Goal: Task Accomplishment & Management: Complete application form

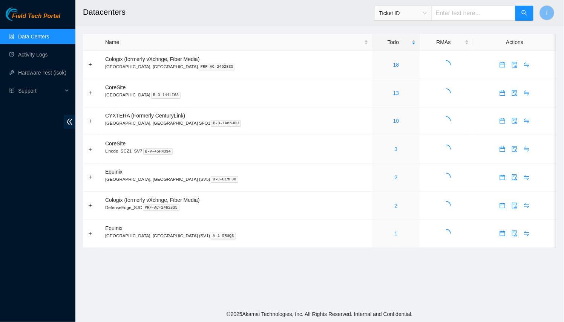
click at [93, 19] on h2 "Datacenters" at bounding box center [275, 12] width 384 height 24
click at [70, 118] on span "double-left" at bounding box center [70, 122] width 12 height 14
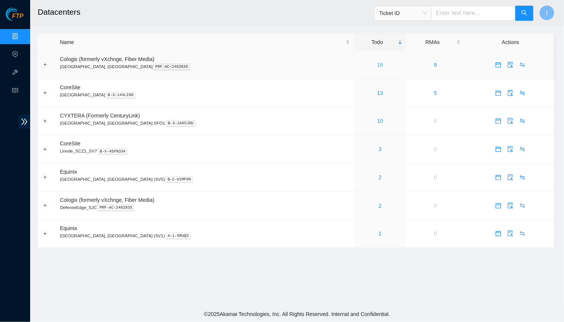
click at [377, 64] on link "18" at bounding box center [380, 65] width 6 height 6
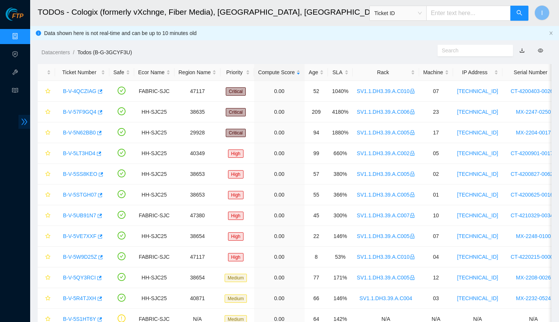
click at [28, 122] on span "double-right" at bounding box center [24, 122] width 12 height 14
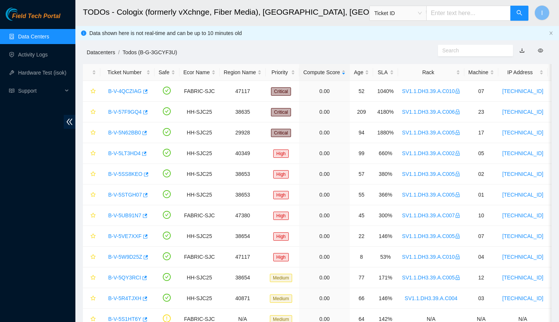
click at [98, 50] on link "Datacenters" at bounding box center [101, 52] width 28 height 6
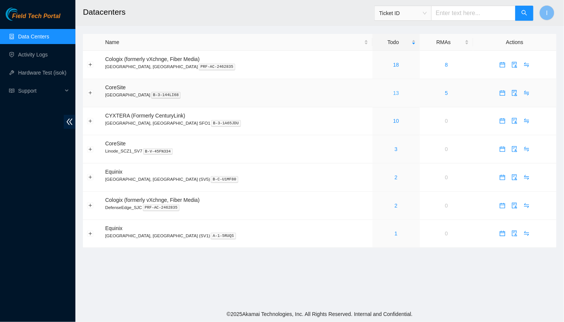
click at [393, 90] on link "13" at bounding box center [396, 93] width 6 height 6
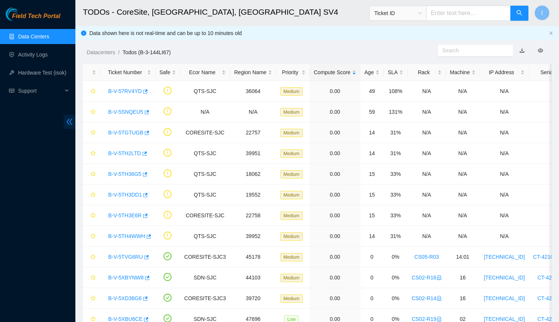
click at [66, 121] on icon "double-left" at bounding box center [70, 122] width 8 height 8
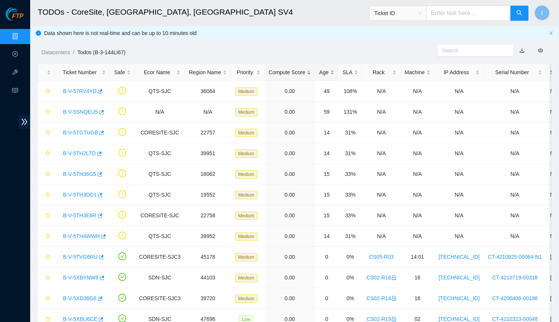
click at [326, 76] on div "Age" at bounding box center [326, 72] width 15 height 8
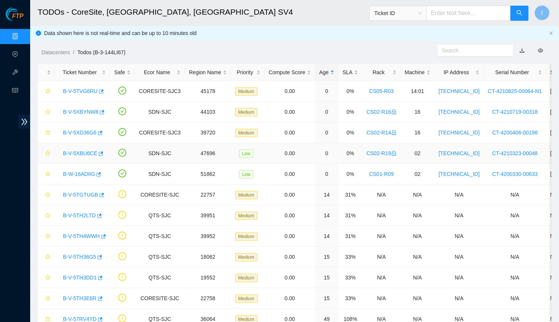
click at [101, 153] on div "B-V-5XBU6CE" at bounding box center [82, 153] width 47 height 12
click at [99, 152] on icon "button" at bounding box center [101, 153] width 5 height 4
click at [102, 113] on icon "button" at bounding box center [102, 112] width 5 height 4
click at [97, 12] on h2 "TODOs - CoreSite, Santa Clara, CA SV4" at bounding box center [228, 12] width 381 height 24
click at [209, 8] on h2 "TODOs - CoreSite, Santa Clara, CA SV4" at bounding box center [228, 12] width 381 height 24
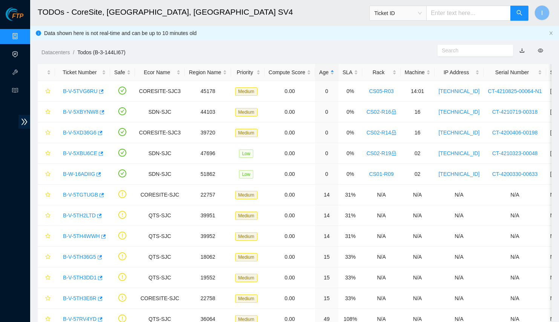
click at [22, 58] on link "Activity Logs" at bounding box center [37, 55] width 30 height 6
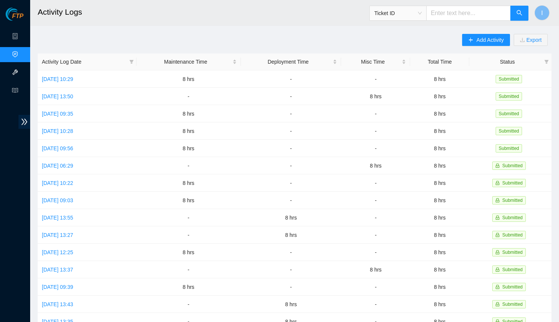
click at [22, 72] on link "Hardware Test (isok)" at bounding box center [46, 73] width 48 height 6
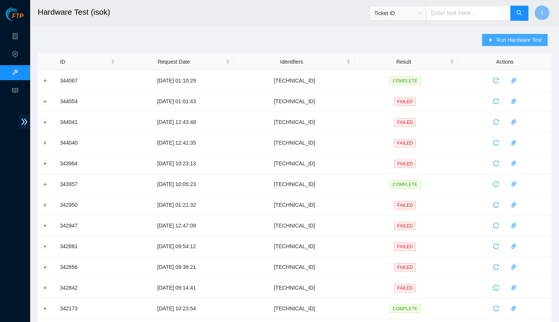
click at [495, 36] on button "Run Hardware Test" at bounding box center [515, 40] width 66 height 12
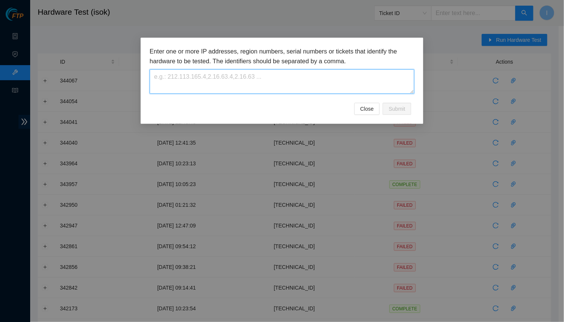
paste textarea "[TECHNICAL_ID]"
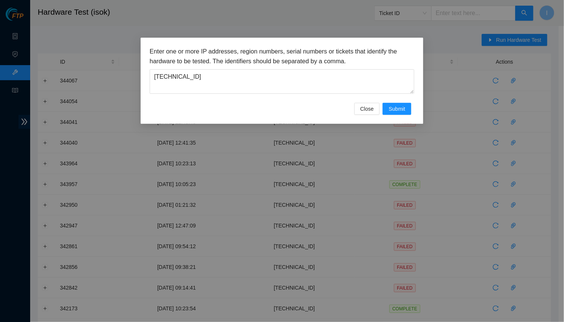
click at [368, 124] on div "Enter one or more IP addresses, region numbers, serial numbers or tickets that …" at bounding box center [282, 161] width 564 height 322
click at [379, 111] on button "Close" at bounding box center [367, 109] width 26 height 12
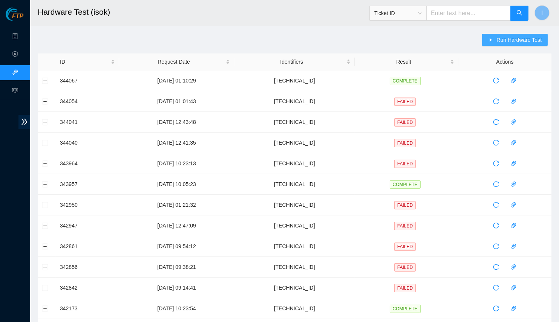
click at [514, 35] on button "Run Hardware Test" at bounding box center [515, 40] width 66 height 12
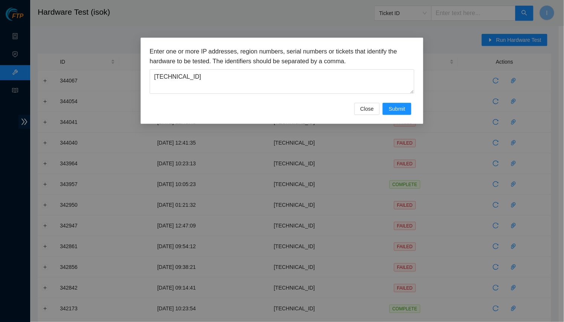
click at [368, 98] on div "Enter one or more IP addresses, region numbers, serial numbers or tickets that …" at bounding box center [282, 75] width 264 height 56
click at [402, 115] on div "Enter one or more IP addresses, region numbers, serial numbers or tickets that …" at bounding box center [282, 81] width 283 height 86
click at [402, 112] on span "Submit" at bounding box center [396, 109] width 17 height 8
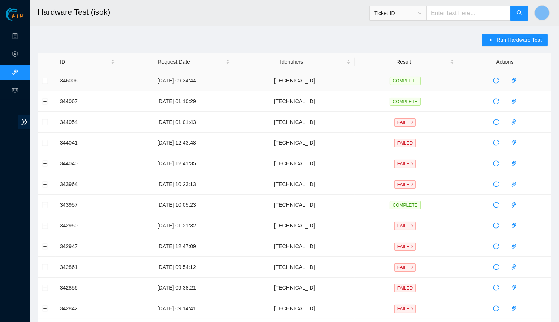
click at [53, 80] on td at bounding box center [47, 80] width 18 height 21
click at [45, 82] on button "Expand row" at bounding box center [45, 81] width 6 height 6
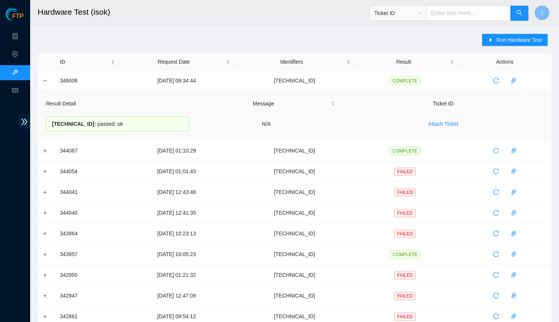
drag, startPoint x: 119, startPoint y: 122, endPoint x: 128, endPoint y: 123, distance: 9.4
click at [115, 122] on div "23.216.148.211 : passed: ok" at bounding box center [117, 123] width 143 height 15
click at [141, 124] on div "23.216.148.211 : passed: ok" at bounding box center [117, 123] width 143 height 15
click at [146, 124] on div "23.216.148.211 : passed: ok" at bounding box center [117, 123] width 143 height 15
click at [148, 124] on div "23.216.148.211 : passed: ok" at bounding box center [117, 123] width 143 height 15
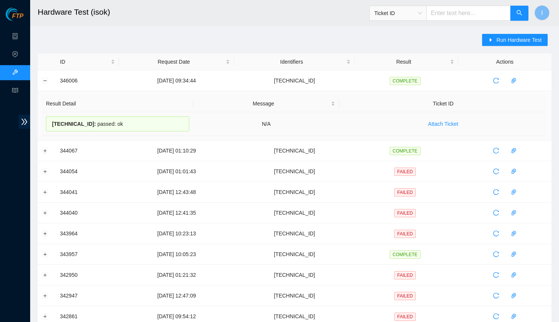
drag, startPoint x: 135, startPoint y: 124, endPoint x: 49, endPoint y: 124, distance: 85.5
click at [49, 124] on div "23.216.148.211 : passed: ok" at bounding box center [117, 123] width 143 height 15
copy div "23.216.148.211 : passed: ok"
click at [503, 43] on span "Run Hardware Test" at bounding box center [518, 40] width 45 height 8
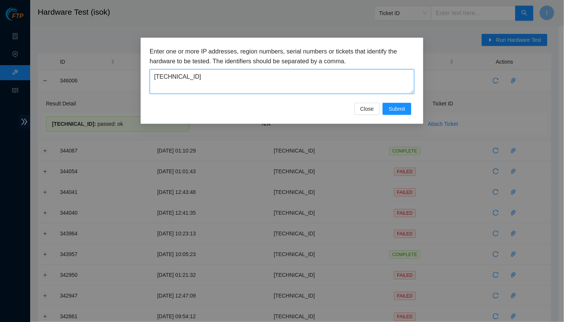
click at [257, 76] on textarea "[TECHNICAL_ID]" at bounding box center [282, 81] width 264 height 24
paste textarea "23.62.45.165"
type textarea "23.62.45.165"
click at [412, 106] on div "Close Submit" at bounding box center [282, 109] width 264 height 12
click at [404, 108] on span "Submit" at bounding box center [396, 109] width 17 height 8
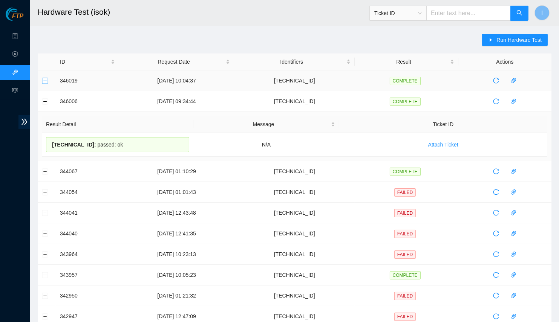
click at [43, 83] on button "Expand row" at bounding box center [45, 81] width 6 height 6
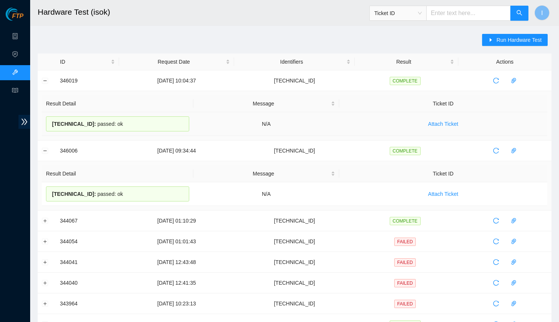
drag, startPoint x: 128, startPoint y: 124, endPoint x: 48, endPoint y: 116, distance: 80.6
click at [48, 116] on div "23.62.45.165 : passed: ok" at bounding box center [117, 123] width 143 height 15
copy div "23.62.45.165 : passed: ok"
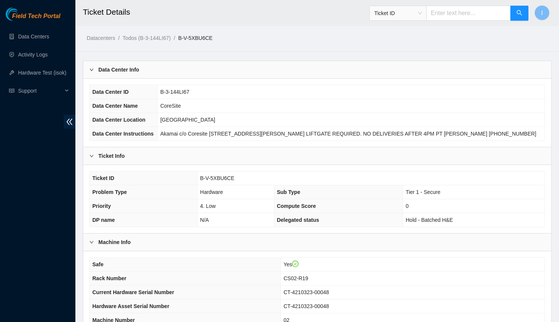
click at [160, 70] on div "Data Center Info" at bounding box center [317, 69] width 468 height 17
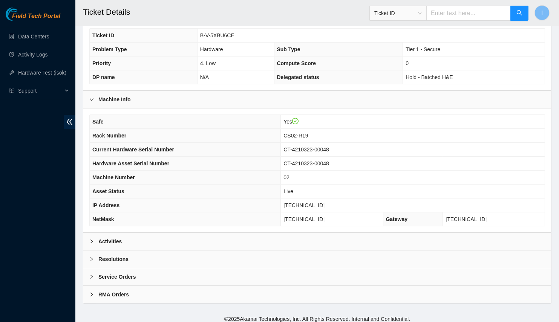
click at [127, 243] on div "Activities" at bounding box center [317, 241] width 468 height 17
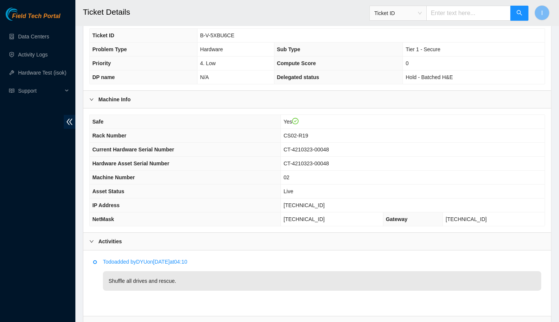
scroll to position [140, 0]
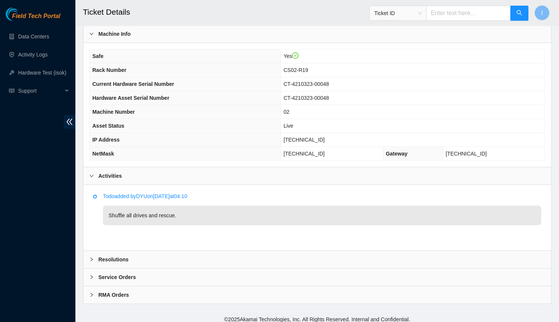
click at [99, 70] on span "Rack Number" at bounding box center [109, 70] width 34 height 6
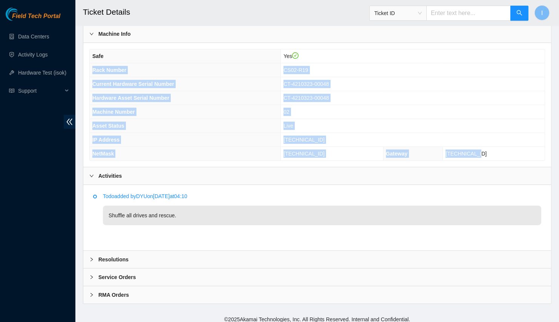
drag, startPoint x: 99, startPoint y: 70, endPoint x: 500, endPoint y: 151, distance: 409.6
click at [500, 151] on tbody "Safe Yes Rack Number CS02-R19 Current Hardware Serial Number CT-4210323-00048 H…" at bounding box center [317, 104] width 455 height 111
copy tbody "Rack Number CS02-R19 Current Hardware Serial Number CT-4210323-00048 Hardware A…"
click at [304, 91] on td "CT-4210323-00048" at bounding box center [413, 98] width 264 height 14
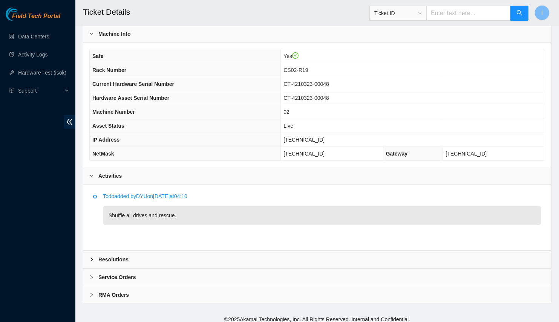
click at [315, 138] on span "[TECHNICAL_ID]" at bounding box center [303, 140] width 41 height 6
copy span "[TECHNICAL_ID]"
click at [306, 151] on span "255.255.255.224" at bounding box center [303, 154] width 41 height 6
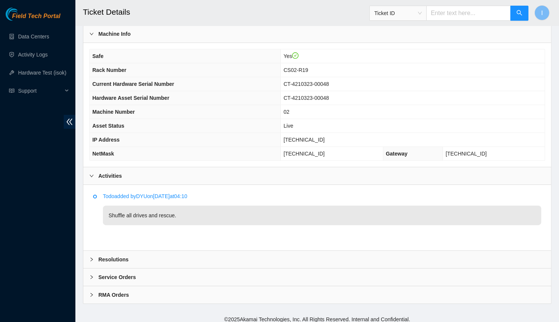
copy span "255.255.255.224"
click at [308, 69] on span "CS02-R19" at bounding box center [295, 70] width 24 height 6
copy span "CS02-R19"
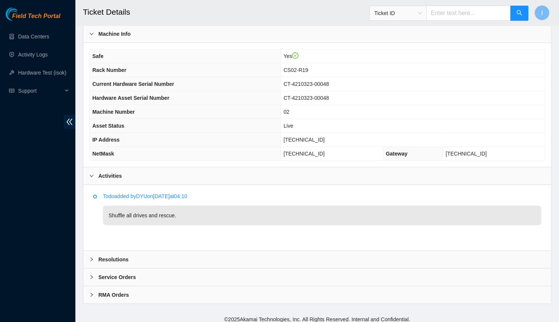
click at [320, 137] on span "[TECHNICAL_ID]" at bounding box center [303, 140] width 41 height 6
click at [320, 137] on span "23.62.45.165" at bounding box center [303, 140] width 41 height 6
copy span "23.62.45.165"
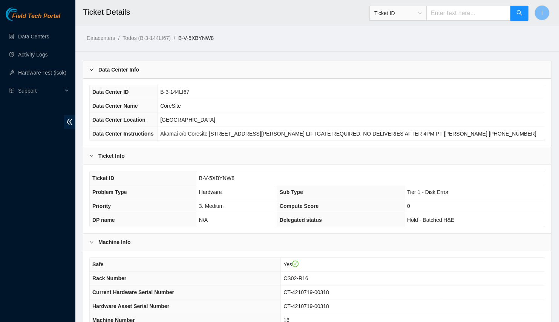
click at [161, 72] on div "Data Center Info" at bounding box center [317, 69] width 468 height 17
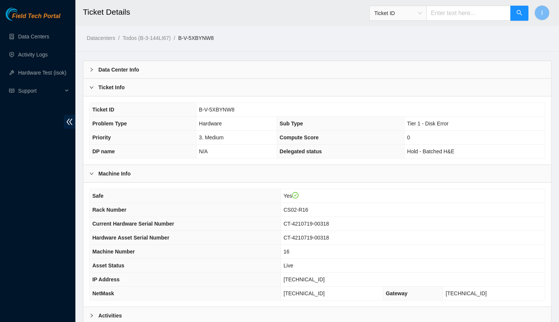
click at [235, 37] on ol "Datacenters / Todos (B-3-144LI67) / B-V-5XBYNW8 /" at bounding box center [262, 38] width 351 height 8
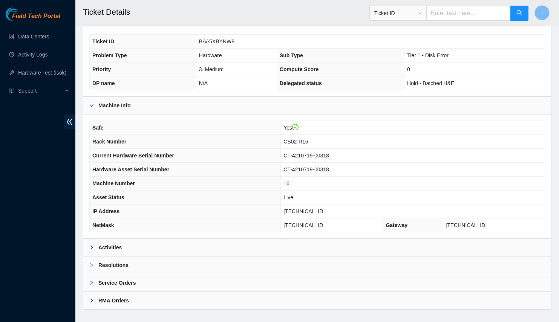
click at [148, 239] on div "Activities" at bounding box center [317, 247] width 468 height 17
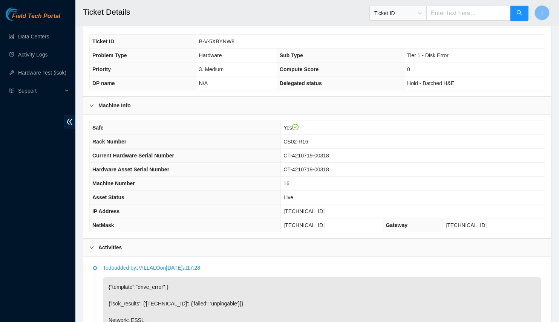
click at [3, 176] on div "Field Tech Portal Data Centers Activity Logs Hardware Test (isok) Support" at bounding box center [37, 165] width 75 height 315
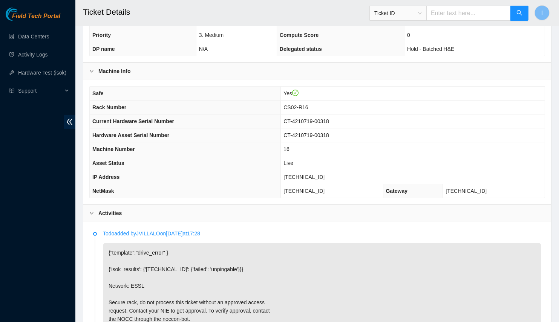
scroll to position [137, 0]
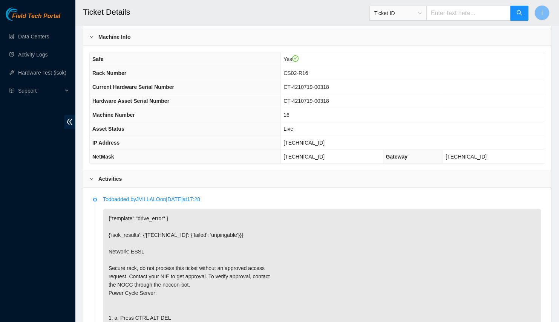
click at [237, 66] on th "Rack Number" at bounding box center [185, 73] width 191 height 14
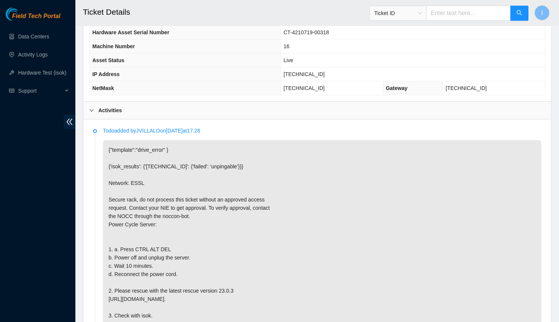
click at [226, 176] on p "{"template":"drive_error" } {'isok_results': {'23.216.148.211': {'failed': 'unp…" at bounding box center [322, 245] width 438 height 210
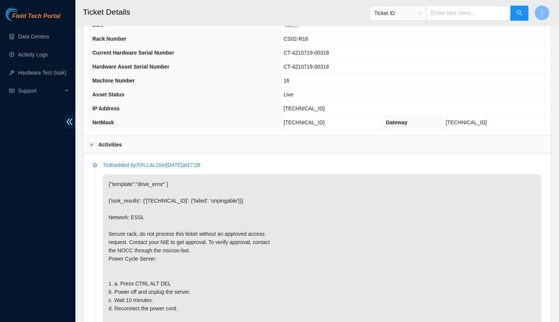
scroll to position [68, 0]
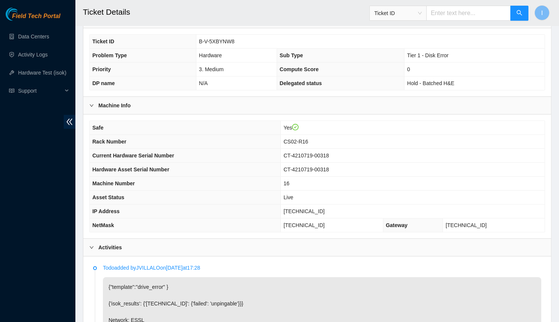
click at [309, 208] on span "[TECHNICAL_ID]" at bounding box center [303, 211] width 41 height 6
copy span "[TECHNICAL_ID]"
click at [313, 223] on span "255.255.255.192" at bounding box center [303, 225] width 41 height 6
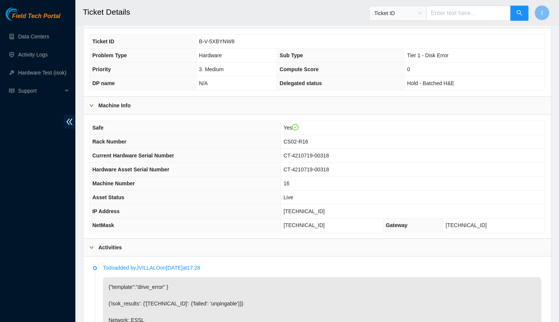
copy span "255.255.255.192"
click at [304, 140] on span "CS02-R16" at bounding box center [295, 142] width 24 height 6
copy span "CS02-R16"
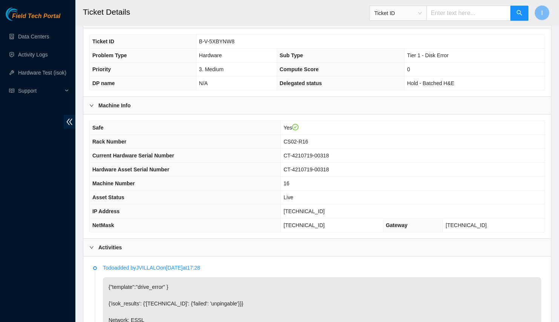
click at [299, 182] on td "16" at bounding box center [413, 184] width 264 height 14
click at [289, 182] on span "16" at bounding box center [286, 183] width 6 height 6
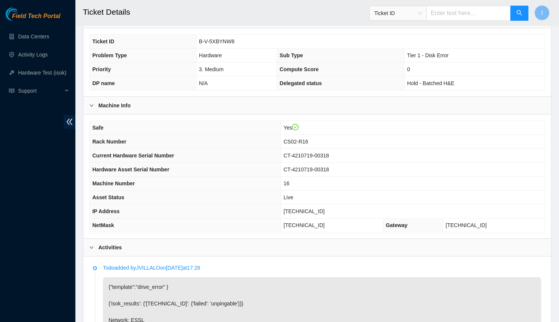
click at [289, 182] on span "16" at bounding box center [286, 183] width 6 height 6
click at [289, 180] on span "16" at bounding box center [286, 183] width 6 height 6
copy span "16"
click at [312, 209] on span "[TECHNICAL_ID]" at bounding box center [303, 211] width 41 height 6
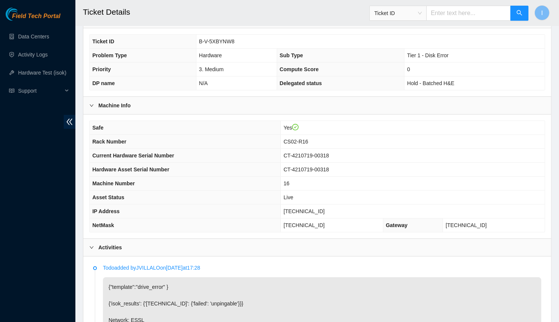
click at [312, 209] on span "[TECHNICAL_ID]" at bounding box center [303, 211] width 41 height 6
copy span "[TECHNICAL_ID]"
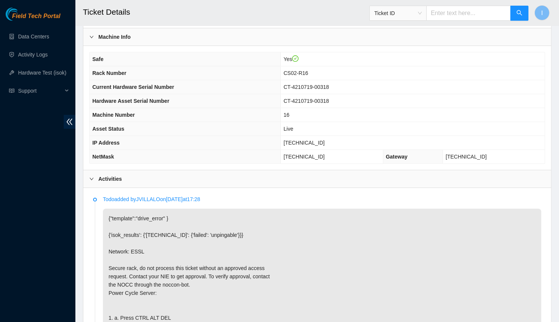
click at [93, 70] on span "Rack Number" at bounding box center [109, 73] width 34 height 6
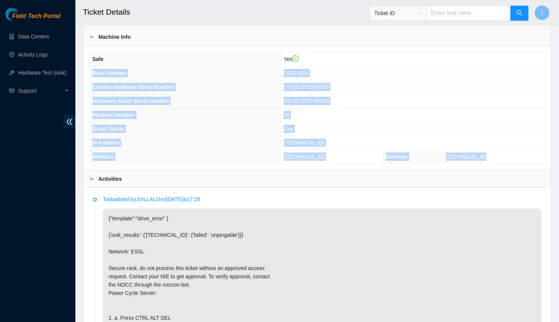
drag, startPoint x: 93, startPoint y: 69, endPoint x: 490, endPoint y: 154, distance: 406.3
click at [490, 154] on tbody "Safe Yes Rack Number CS02-R16 Current Hardware Serial Number CT-4210719-00318 H…" at bounding box center [317, 107] width 455 height 111
copy tbody "Rack Number CS02-R16 Current Hardware Serial Number CT-4210719-00318 Hardware A…"
click at [457, 122] on td "Live" at bounding box center [413, 129] width 264 height 14
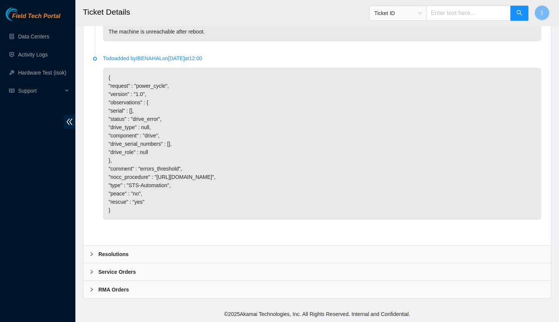
click at [156, 256] on div "Resolutions" at bounding box center [317, 254] width 468 height 17
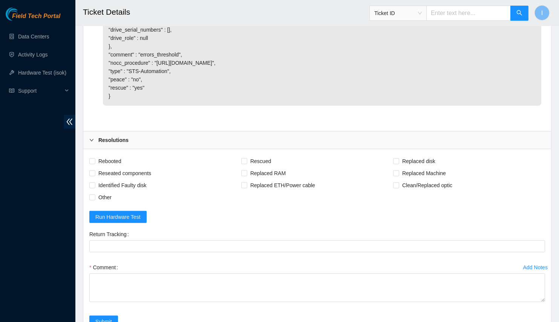
scroll to position [765, 0]
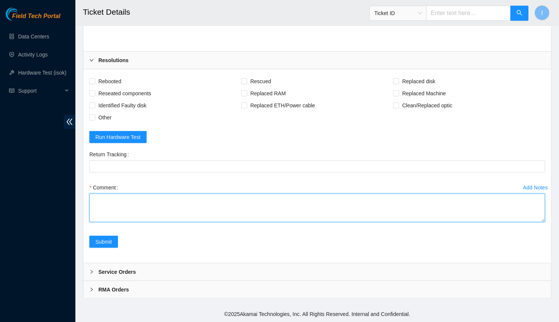
click at [203, 200] on textarea "Comment" at bounding box center [316, 208] width 455 height 29
paste textarea "B-V-5XBYNW8 Spoke with NOCC; safe and unlocked rids Connected to console; no ou…"
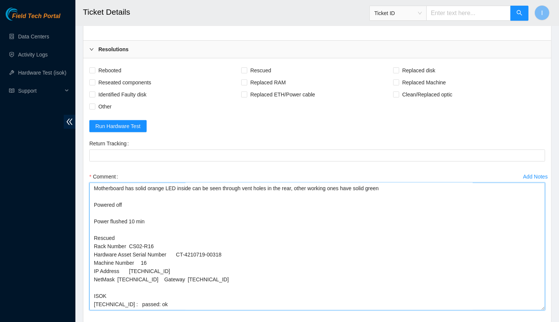
scroll to position [49, 0]
drag, startPoint x: 546, startPoint y: 247, endPoint x: 541, endPoint y: 321, distance: 74.4
click at [542, 310] on textarea "B-V-5XBYNW8 Spoke with NOCC; safe and unlocked rids Connected to console; no ou…" at bounding box center [316, 247] width 455 height 128
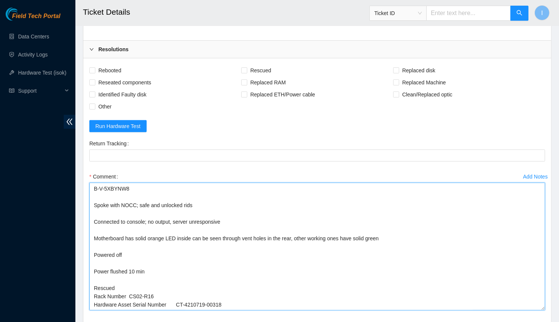
drag, startPoint x: 84, startPoint y: 202, endPoint x: 79, endPoint y: 170, distance: 32.5
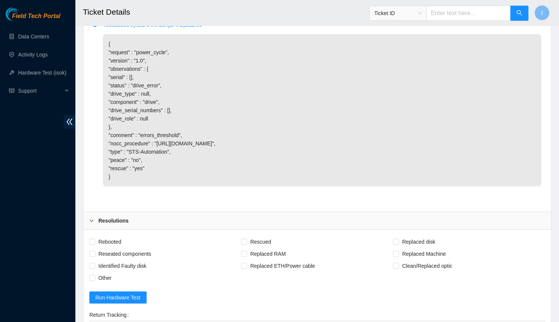
scroll to position [833, 0]
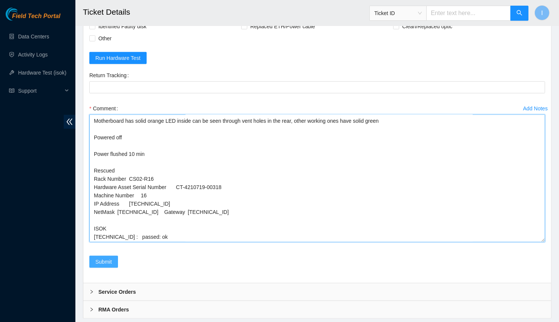
type textarea "Spoke with NOCC; safe and unlocked rids Connected to console; no output, server…"
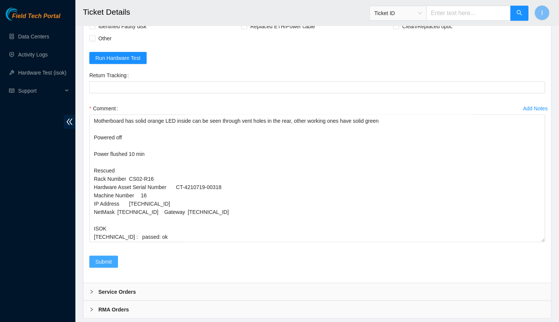
click at [89, 268] on button "Submit" at bounding box center [103, 262] width 29 height 12
